Goal: Task Accomplishment & Management: Use online tool/utility

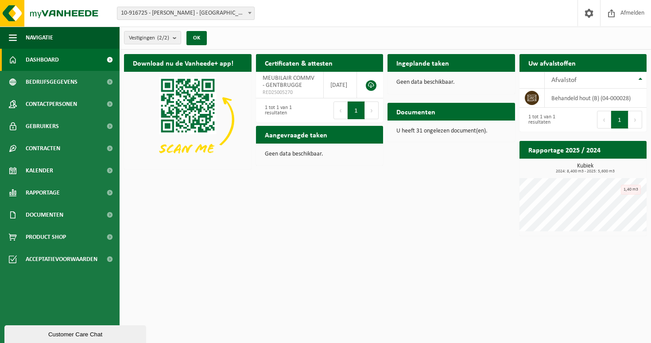
click at [344, 178] on div "Download nu de Vanheede+ app! Verberg Certificaten & attesten Bekijk uw certifi…" at bounding box center [385, 145] width 527 height 190
drag, startPoint x: 318, startPoint y: 142, endPoint x: 313, endPoint y: 141, distance: 5.5
click at [318, 142] on h2 "Aangevraagde taken" at bounding box center [296, 134] width 80 height 17
click at [274, 143] on div "Geen data beschikbaar." at bounding box center [320, 153] width 128 height 21
click at [300, 66] on h2 "Certificaten & attesten" at bounding box center [298, 62] width 85 height 17
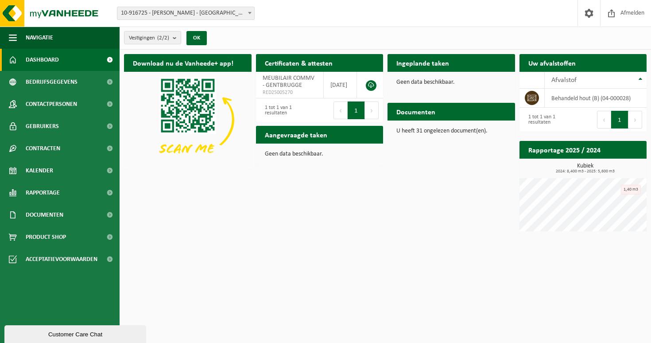
drag, startPoint x: 406, startPoint y: 95, endPoint x: 492, endPoint y: 97, distance: 86.0
click at [406, 95] on div "Ingeplande taken Bekijk uw kalender Geen data beschikbaar." at bounding box center [451, 74] width 132 height 49
click at [558, 101] on td "behandeld hout (B) (04-000028)" at bounding box center [596, 98] width 102 height 19
click at [620, 87] on th "Afvalstof" at bounding box center [596, 80] width 102 height 17
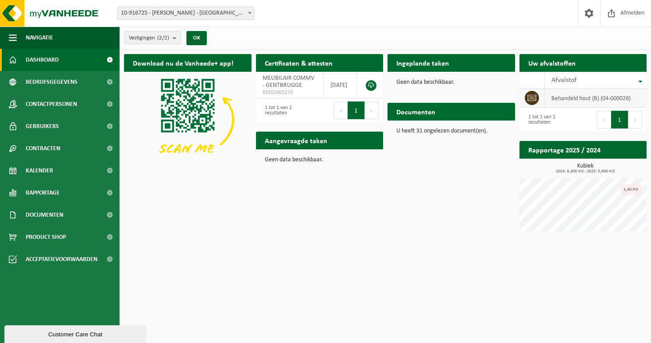
click at [594, 94] on td "behandeld hout (B) (04-000028)" at bounding box center [596, 98] width 102 height 19
click at [570, 100] on td "behandeld hout (B) (04-000028)" at bounding box center [596, 98] width 102 height 19
drag, startPoint x: 570, startPoint y: 100, endPoint x: 497, endPoint y: 89, distance: 73.8
click at [570, 100] on td "behandeld hout (B) (04-000028)" at bounding box center [596, 98] width 102 height 19
drag, startPoint x: 407, startPoint y: 91, endPoint x: 412, endPoint y: 76, distance: 16.1
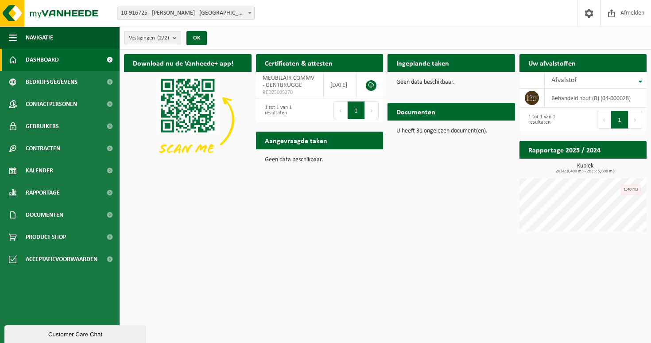
click at [407, 90] on div "Geen data beschikbaar." at bounding box center [452, 82] width 128 height 21
drag, startPoint x: 415, startPoint y: 72, endPoint x: 422, endPoint y: 58, distance: 15.5
click at [415, 71] on div "Ingeplande taken Bekijk uw kalender Geen data beschikbaar." at bounding box center [451, 74] width 132 height 49
click at [421, 58] on h2 "Ingeplande taken" at bounding box center [423, 62] width 70 height 17
click at [413, 108] on h2 "Documenten" at bounding box center [416, 111] width 57 height 17
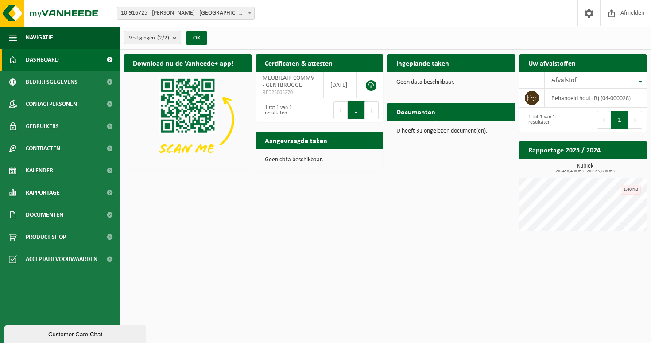
click at [171, 39] on button "Vestigingen (2/2)" at bounding box center [152, 37] width 57 height 13
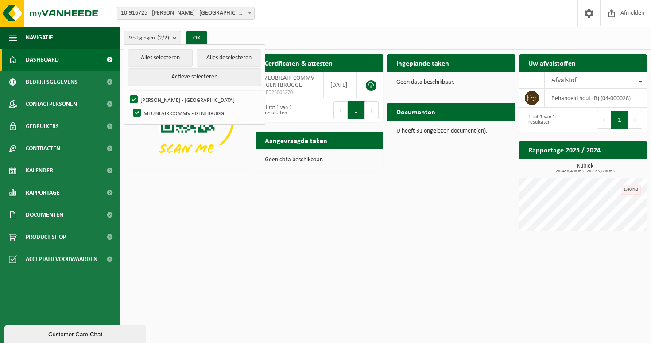
drag, startPoint x: 232, startPoint y: 162, endPoint x: 248, endPoint y: 151, distance: 19.0
click at [232, 161] on img at bounding box center [188, 120] width 128 height 96
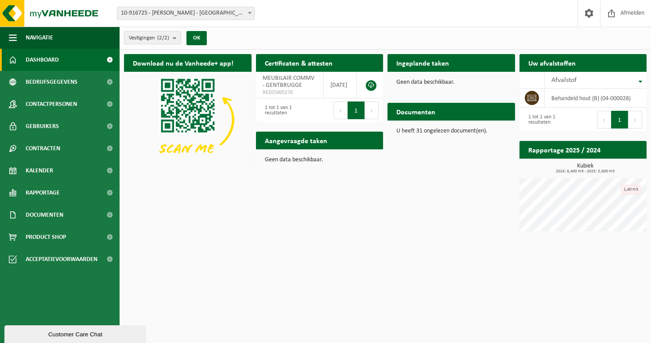
click at [316, 69] on h2 "Certificaten & attesten" at bounding box center [298, 62] width 85 height 17
click at [283, 91] on span "RED25005270" at bounding box center [290, 92] width 54 height 7
click at [67, 170] on link "Kalender" at bounding box center [60, 170] width 120 height 22
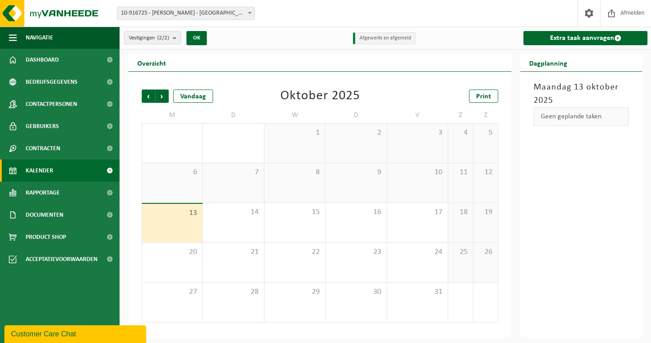
click at [566, 48] on div "Extra taak aanvragen" at bounding box center [584, 38] width 133 height 23
click at [575, 38] on link "Extra taak aanvragen" at bounding box center [586, 38] width 124 height 14
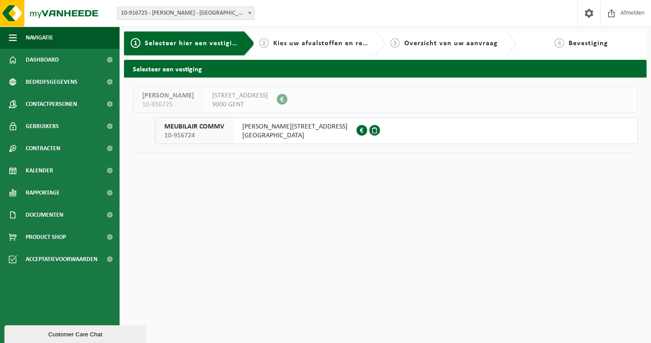
click at [276, 127] on span "PETER BENOITLAAN 223" at bounding box center [294, 126] width 105 height 9
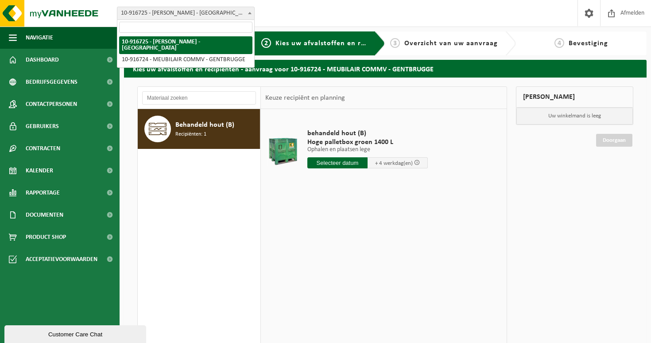
click at [199, 19] on span "10-916725 - [PERSON_NAME] - [GEOGRAPHIC_DATA]" at bounding box center [186, 13] width 138 height 13
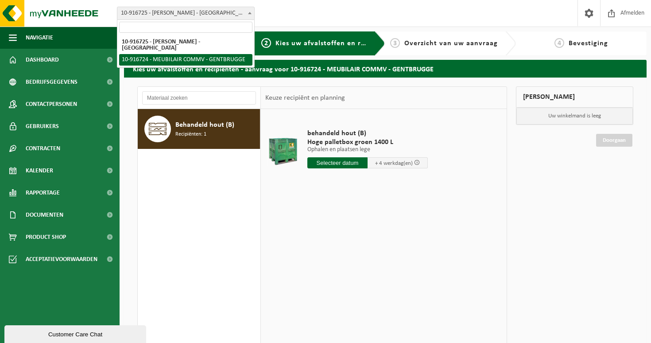
select select "128120"
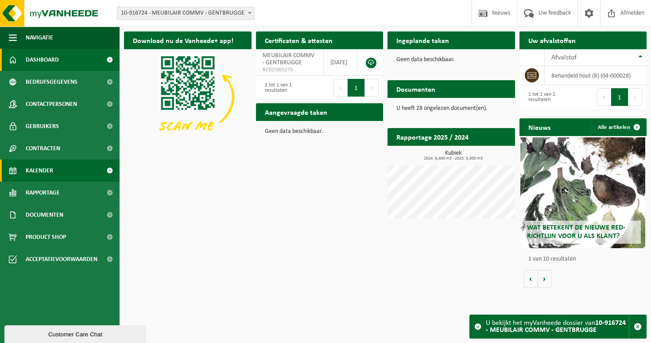
click at [64, 174] on link "Kalender" at bounding box center [60, 170] width 120 height 22
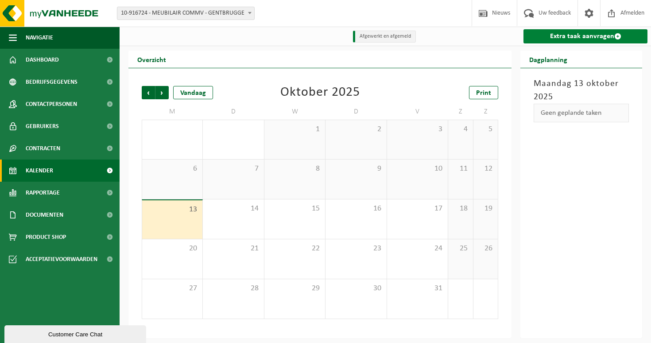
click at [600, 40] on link "Extra taak aanvragen" at bounding box center [586, 36] width 124 height 14
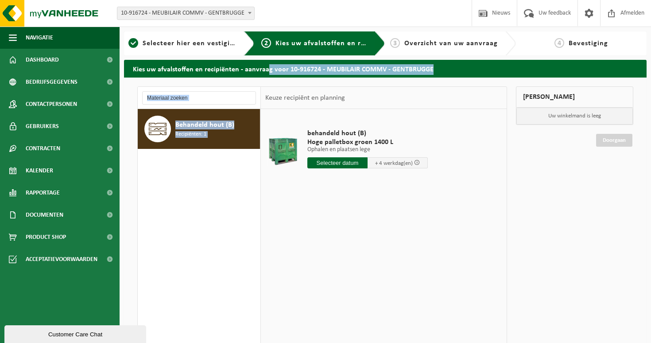
drag, startPoint x: 290, startPoint y: 70, endPoint x: 376, endPoint y: 79, distance: 86.9
click at [376, 79] on div "Kies uw afvalstoffen en recipiënten - aanvraag voor 10-916724 - MEUBILAIR COMMV…" at bounding box center [385, 244] width 531 height 368
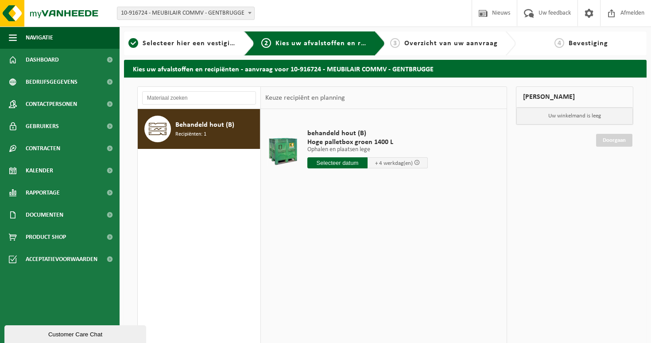
click at [384, 114] on td "behandeld hout (B) Hoge palletbox groen 1400 L Ophalen en plaatsen lege Ophalen…" at bounding box center [402, 150] width 202 height 75
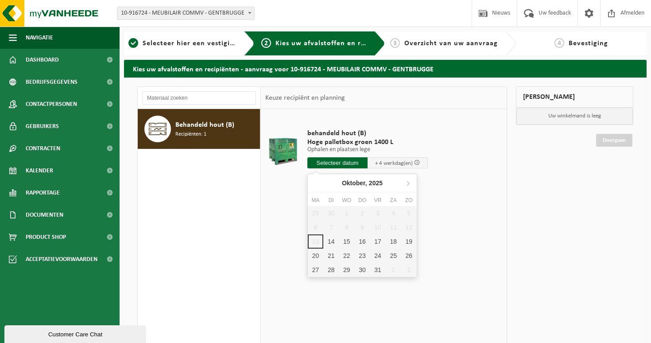
click at [340, 162] on input "text" at bounding box center [337, 162] width 60 height 11
click at [330, 244] on div "14" at bounding box center [331, 241] width 16 height 14
type input "Van 2025-10-14"
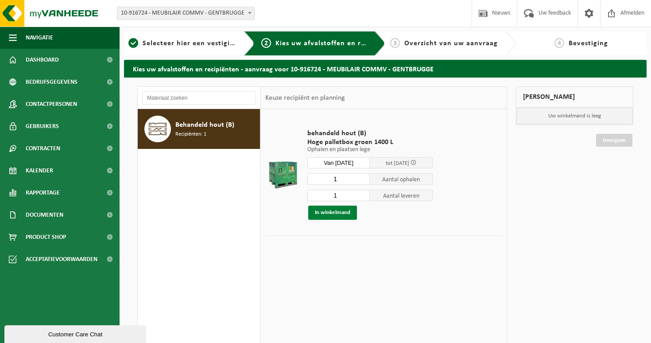
click at [336, 214] on button "In winkelmand" at bounding box center [332, 213] width 49 height 14
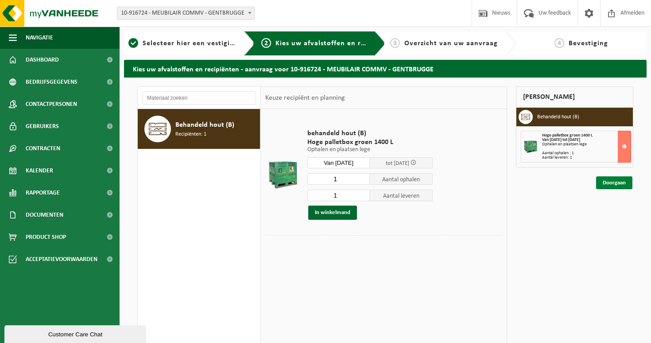
click at [608, 182] on link "Doorgaan" at bounding box center [614, 182] width 36 height 13
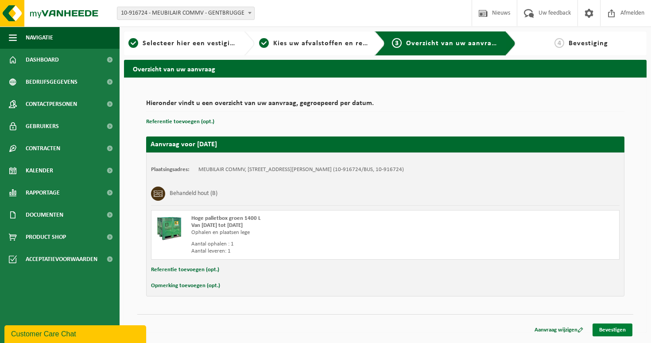
click at [617, 334] on link "Bevestigen" at bounding box center [613, 329] width 40 height 13
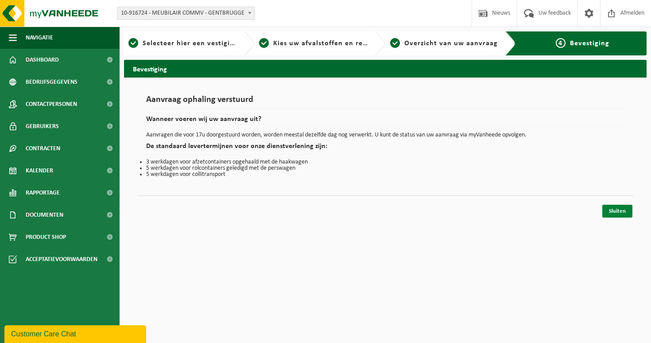
click at [612, 213] on link "Sluiten" at bounding box center [617, 211] width 30 height 13
